Goal: Task Accomplishment & Management: Manage account settings

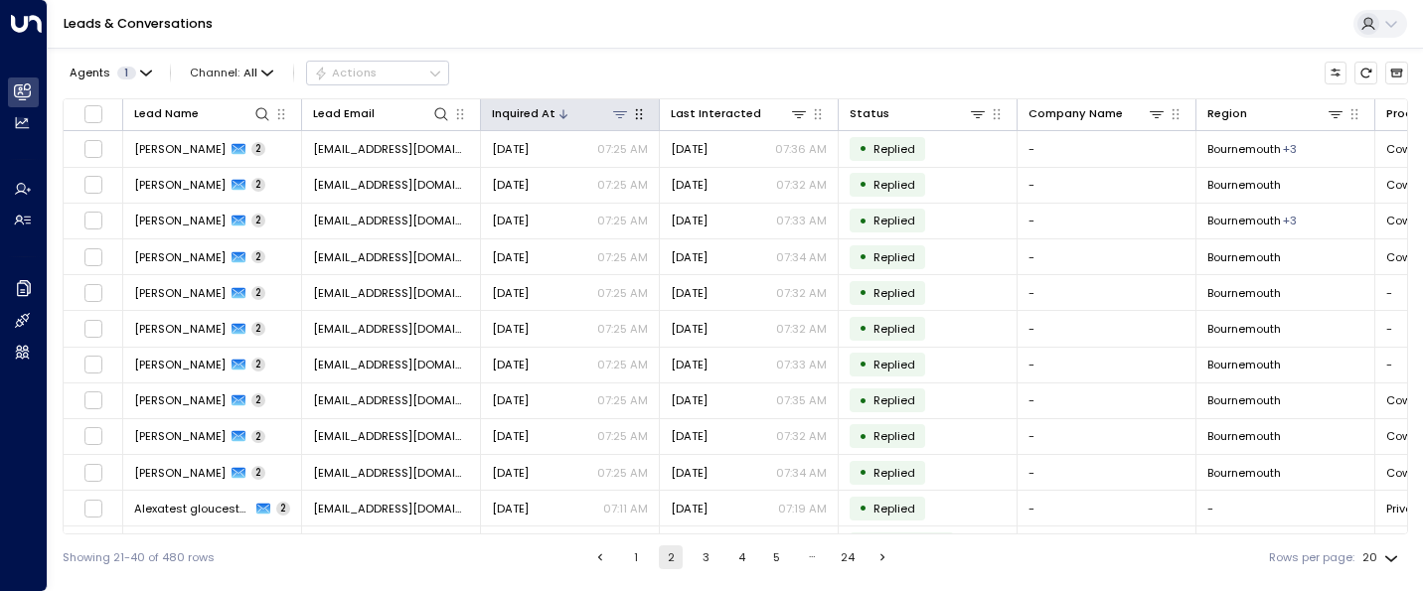
click at [524, 117] on div "Inquired At" at bounding box center [524, 113] width 64 height 19
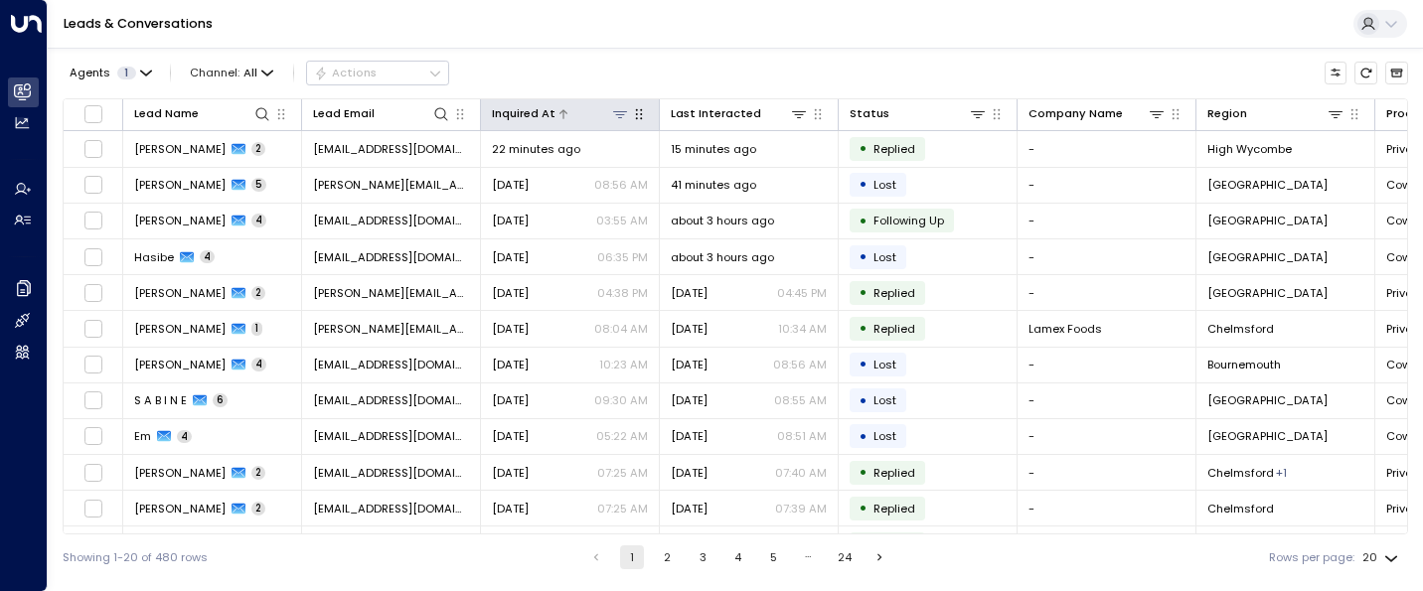
click at [524, 117] on div "Inquired At" at bounding box center [524, 113] width 64 height 19
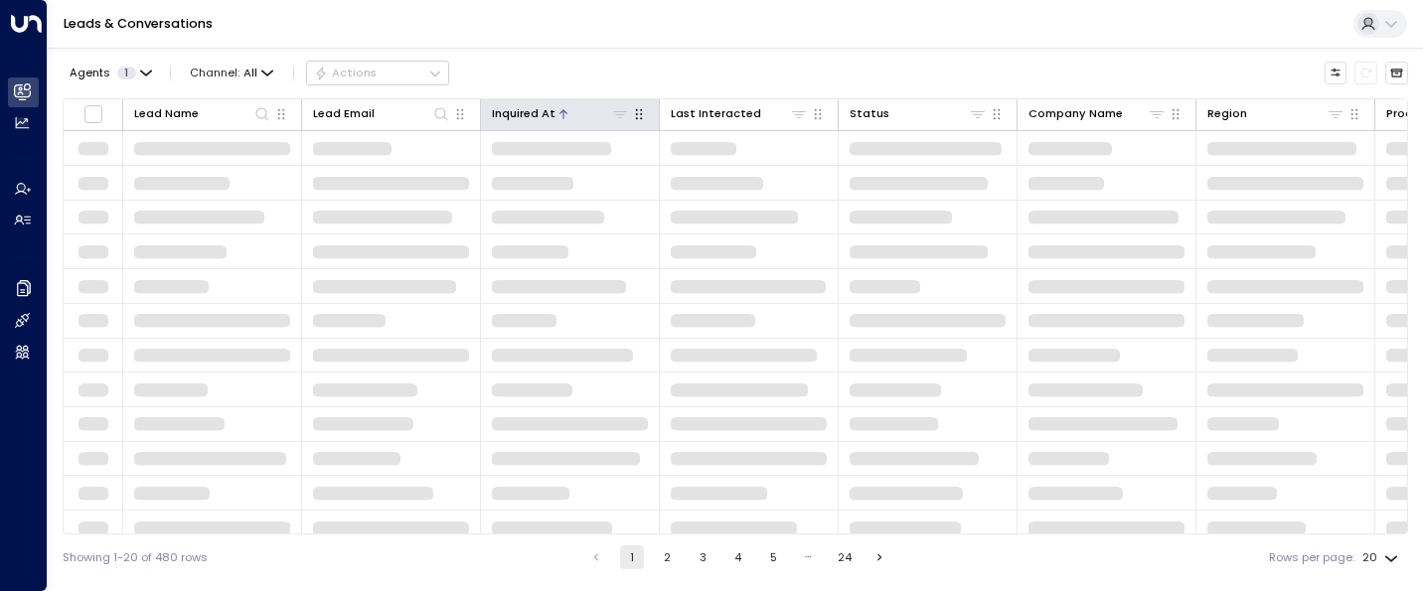
click at [524, 117] on div "Inquired At" at bounding box center [524, 113] width 64 height 19
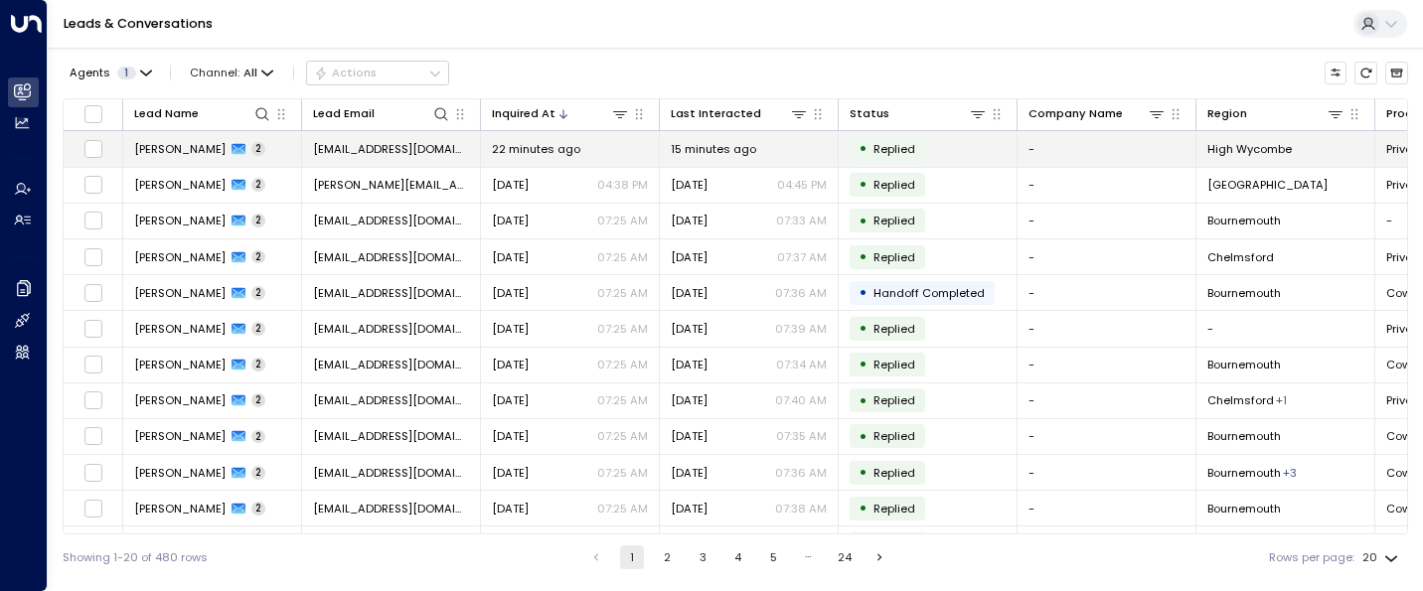
click at [171, 148] on span "[PERSON_NAME]" at bounding box center [179, 149] width 91 height 16
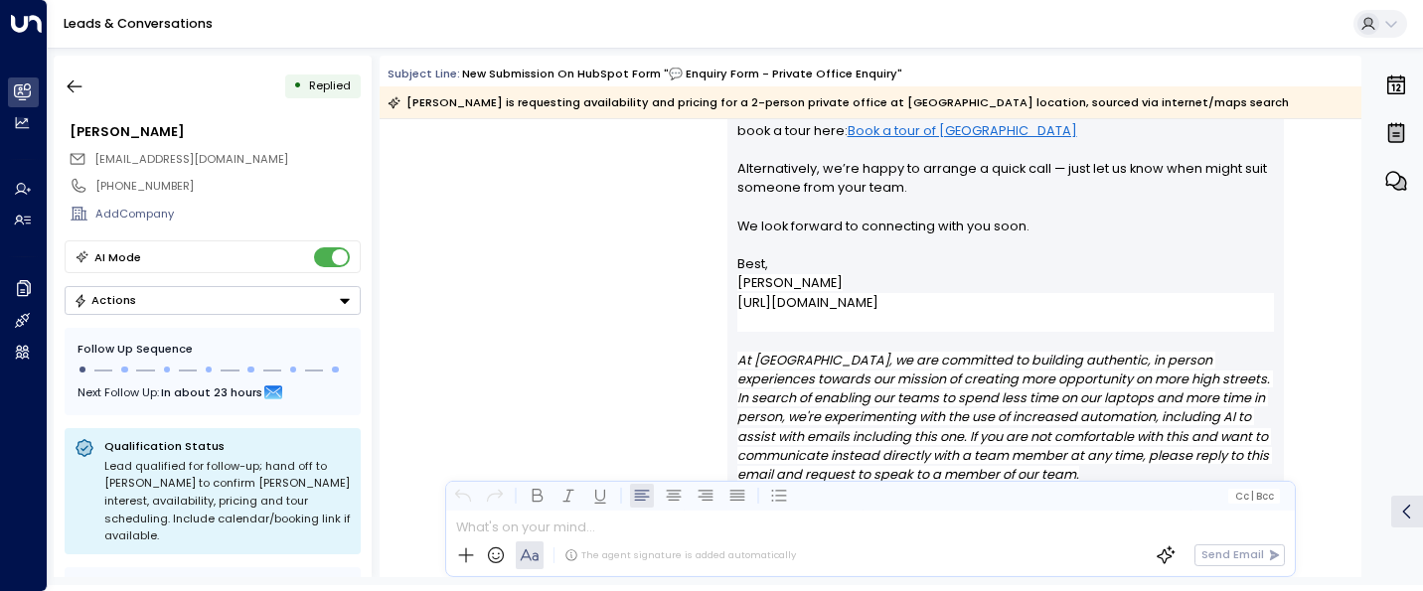
scroll to position [1395, 0]
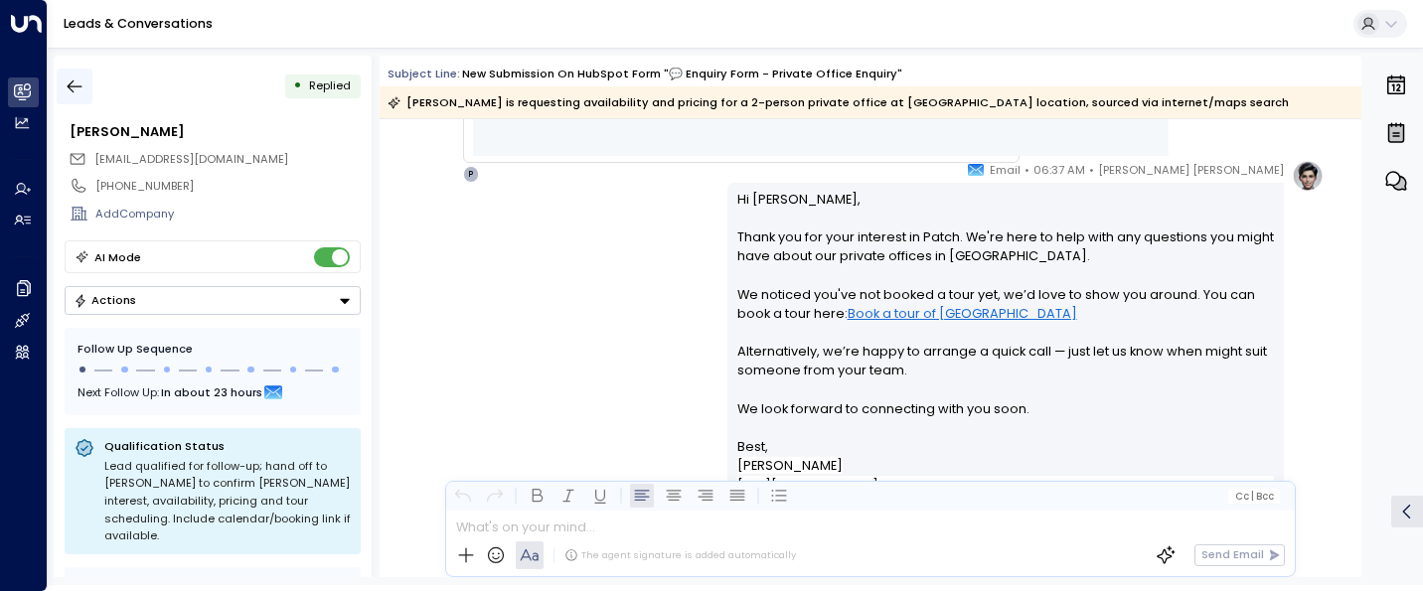
click at [75, 89] on icon "button" at bounding box center [75, 87] width 20 height 20
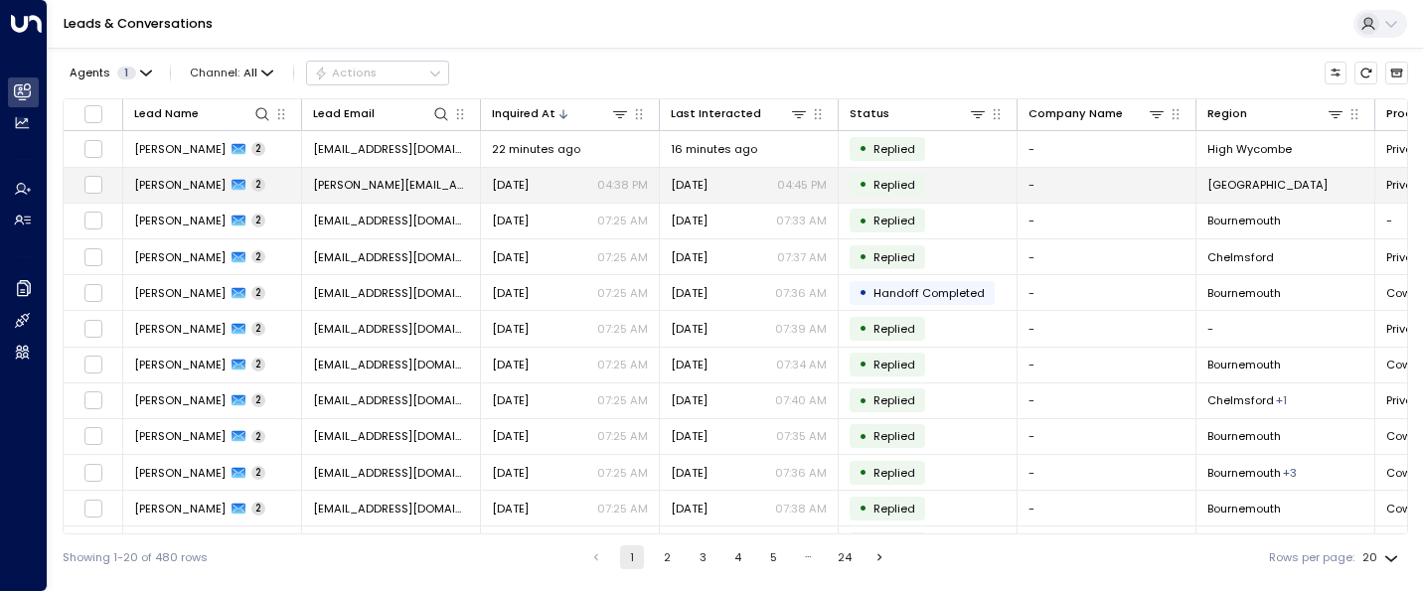
click at [172, 176] on td "[PERSON_NAME] 2" at bounding box center [212, 185] width 179 height 35
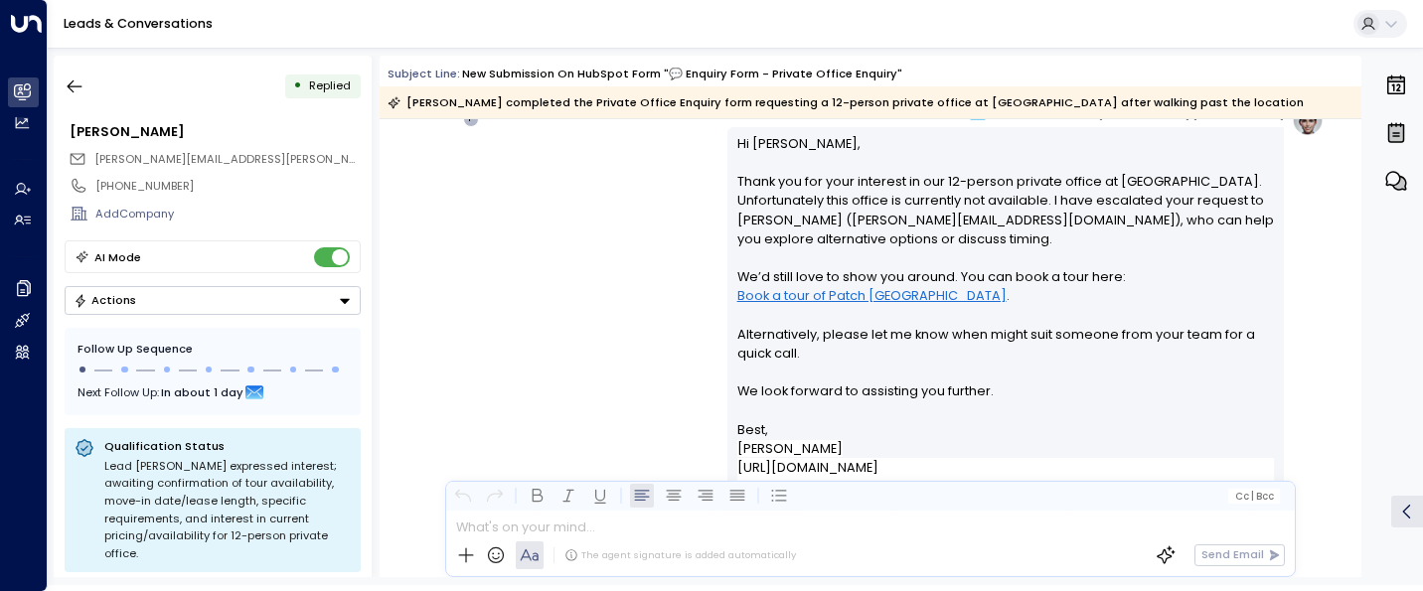
scroll to position [1271, 0]
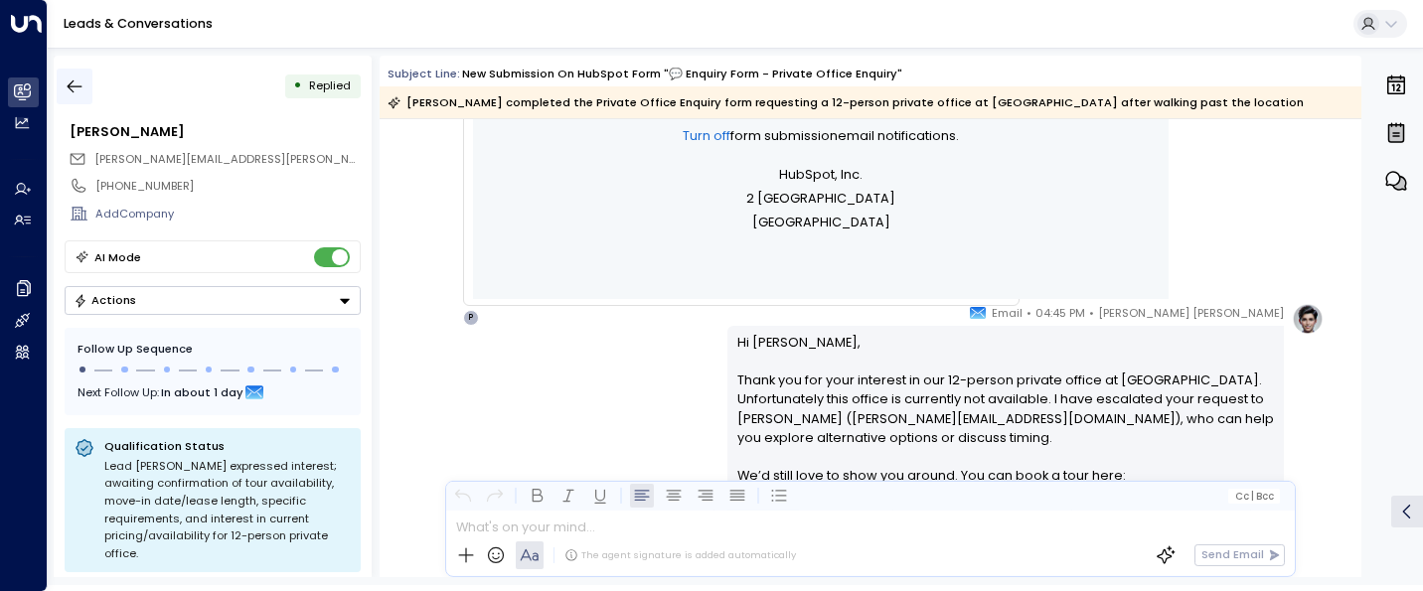
click at [75, 83] on icon "button" at bounding box center [75, 87] width 20 height 20
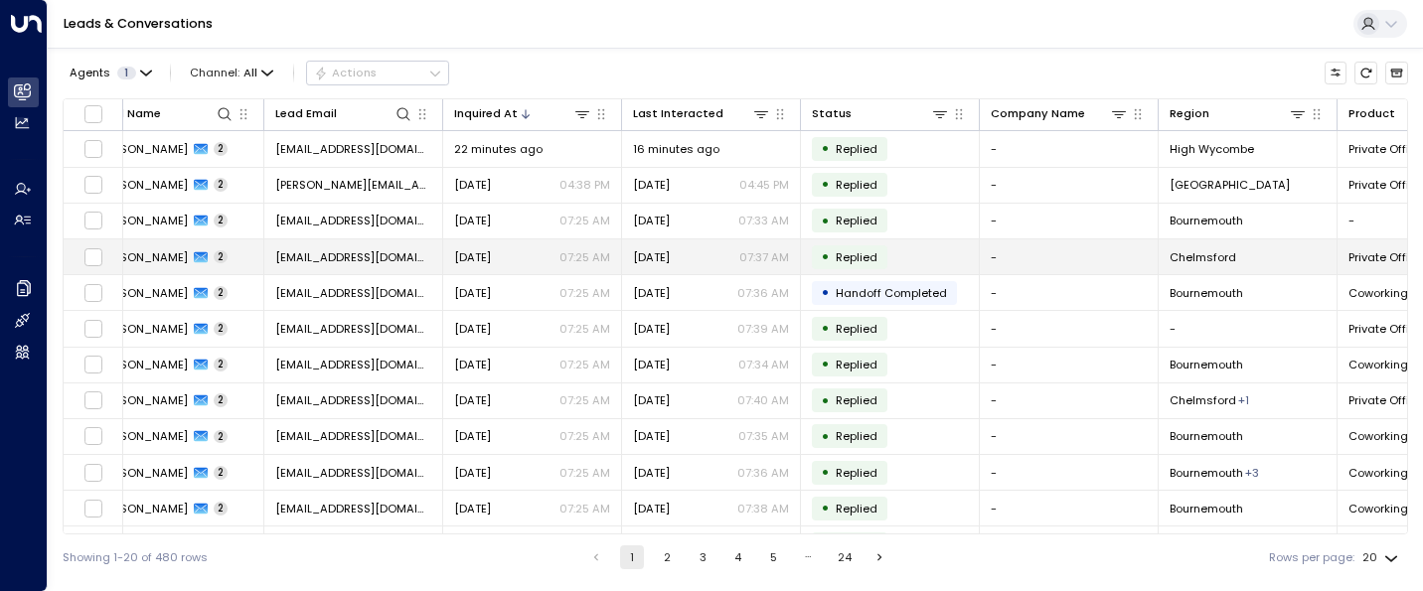
scroll to position [0, 39]
click at [137, 250] on span "[PERSON_NAME]" at bounding box center [140, 257] width 91 height 16
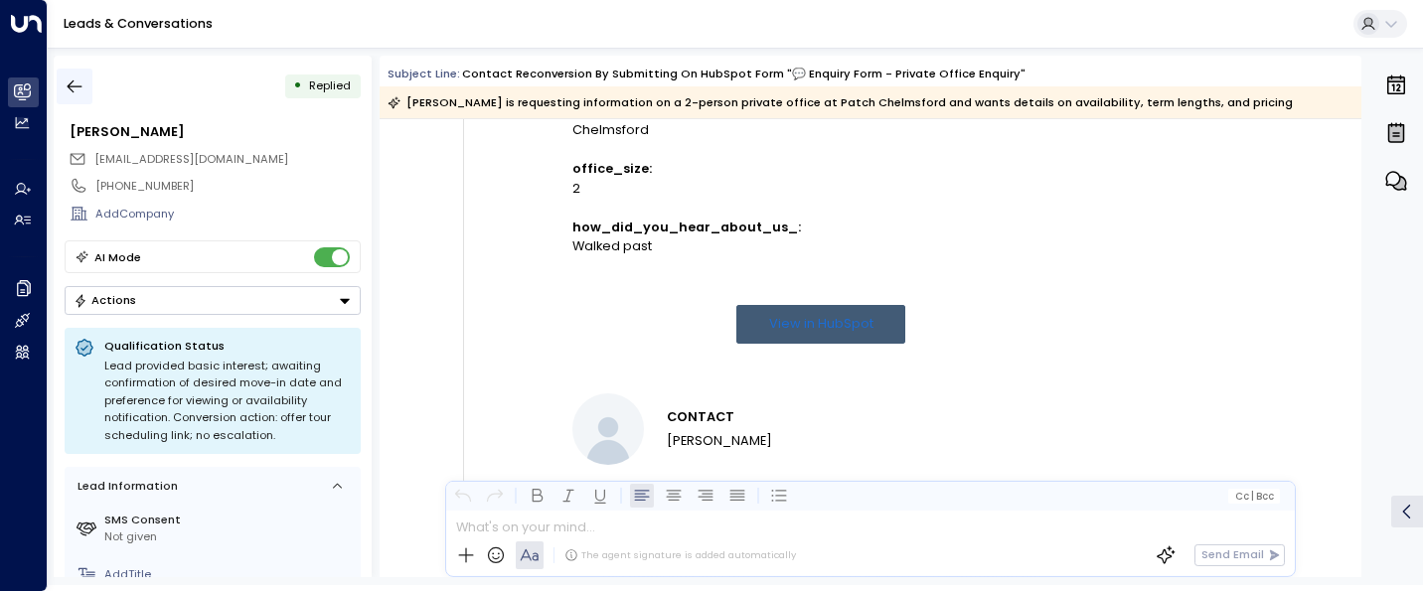
click at [71, 88] on icon "button" at bounding box center [75, 86] width 15 height 13
